Goal: Find specific page/section: Find specific page/section

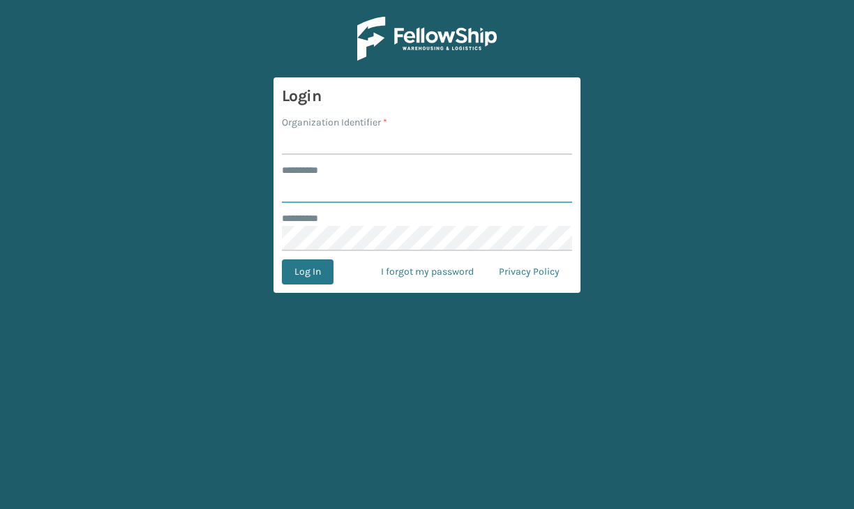
type input "**********"
click at [416, 137] on input "Organization Identifier *" at bounding box center [427, 142] width 290 height 25
type input "JumpSport"
click at [305, 271] on button "Log In" at bounding box center [308, 272] width 52 height 25
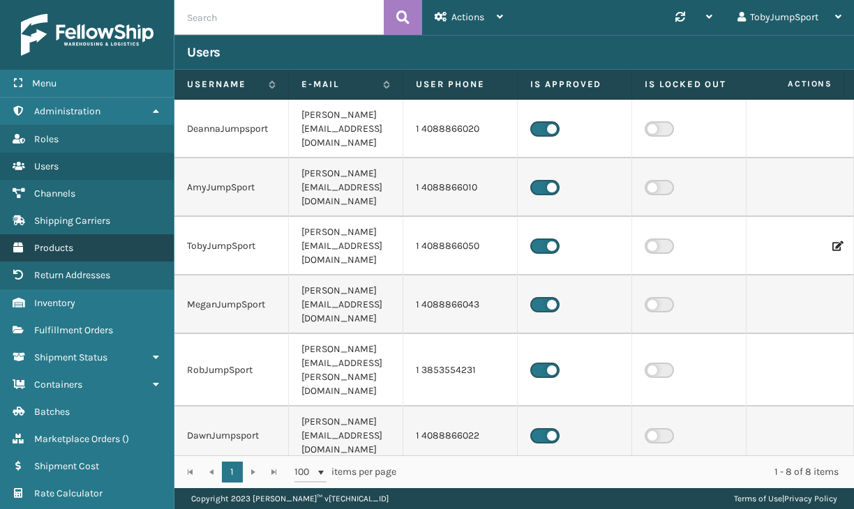
click at [61, 243] on span "Products" at bounding box center [53, 248] width 39 height 12
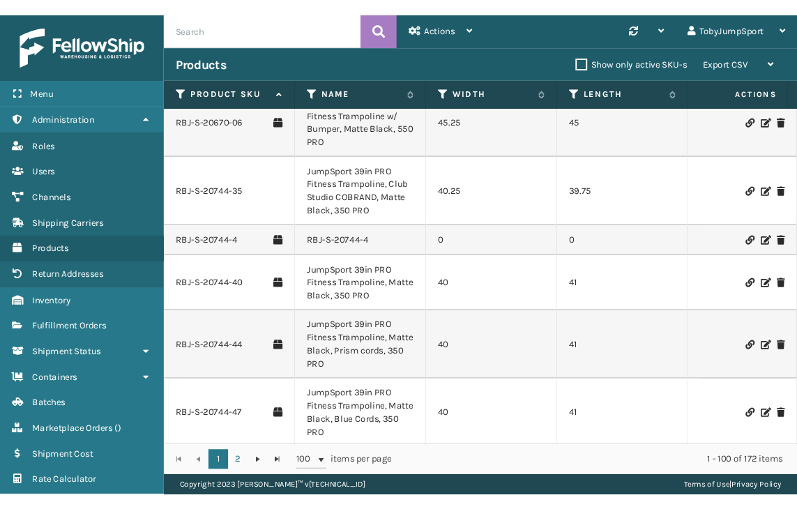
scroll to position [4700, 0]
